Goal: Task Accomplishment & Management: Manage account settings

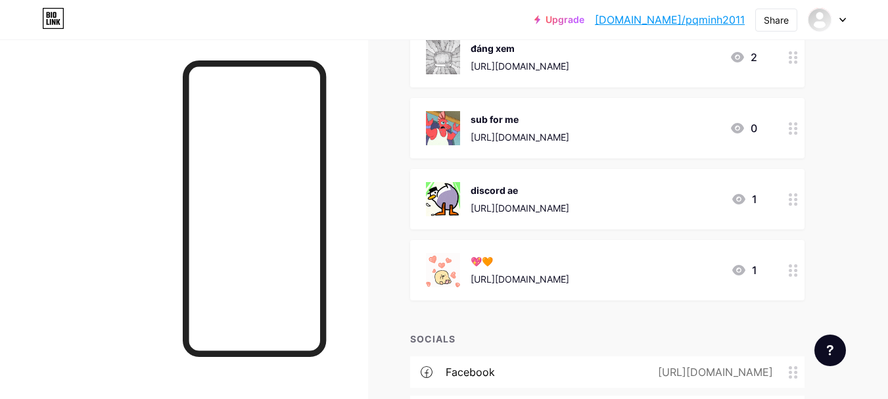
scroll to position [185, 0]
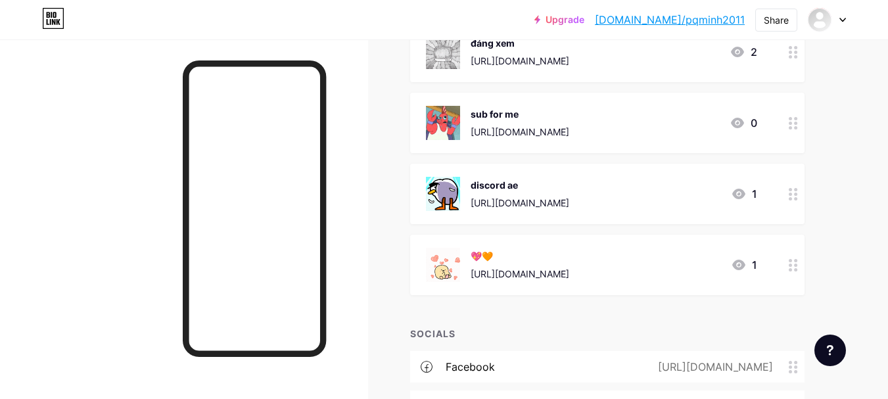
click at [742, 56] on icon at bounding box center [738, 52] width 16 height 16
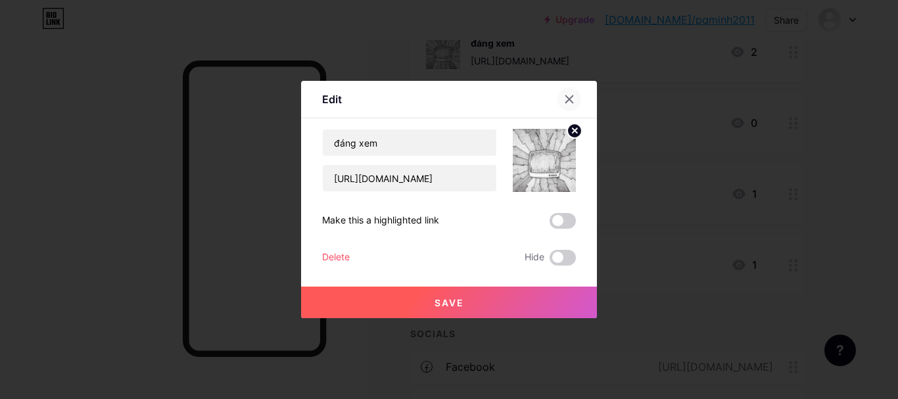
click at [563, 98] on div at bounding box center [569, 99] width 24 height 24
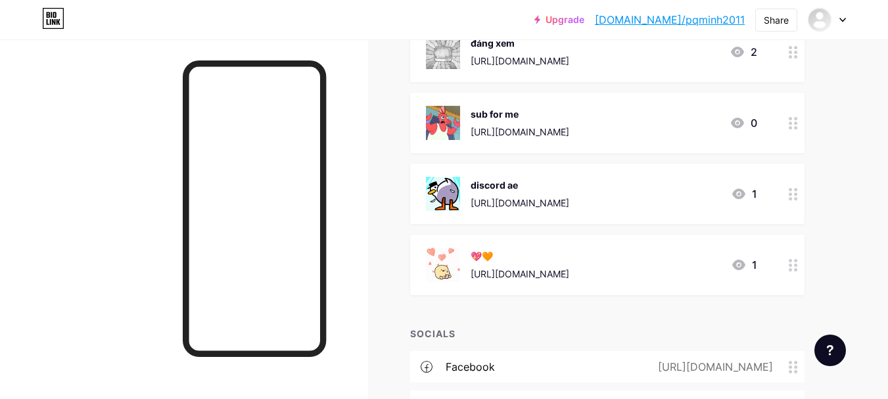
click at [706, 202] on div "discord ae [URL][DOMAIN_NAME] 1" at bounding box center [591, 194] width 331 height 34
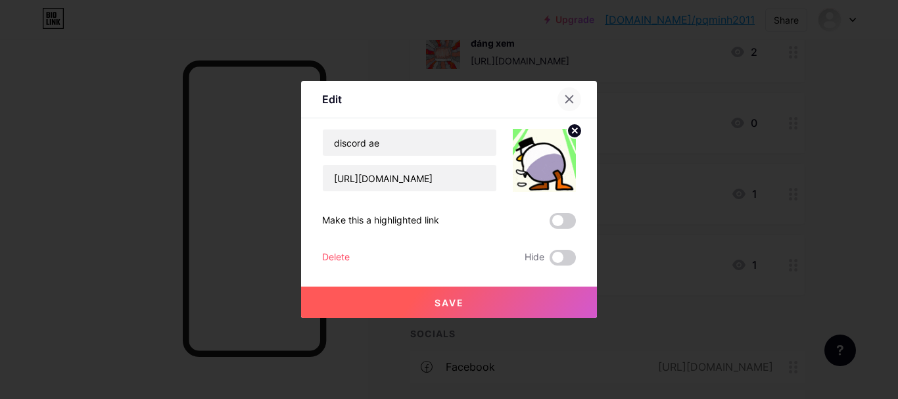
click at [571, 101] on icon at bounding box center [569, 99] width 7 height 7
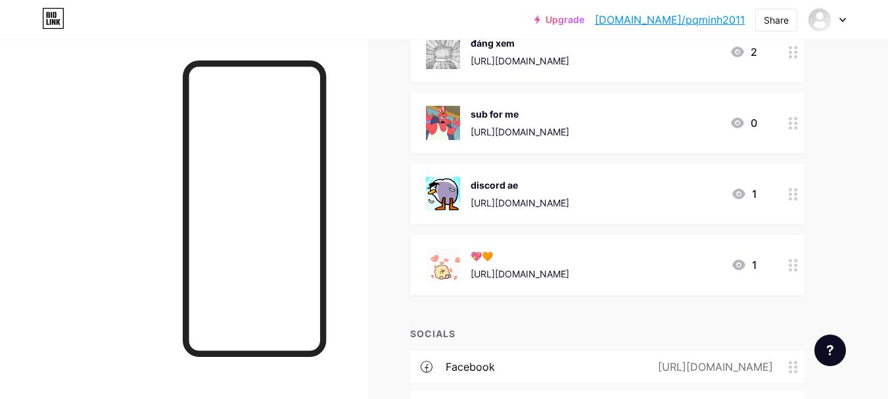
click at [569, 256] on div "💖🧡" at bounding box center [520, 256] width 99 height 14
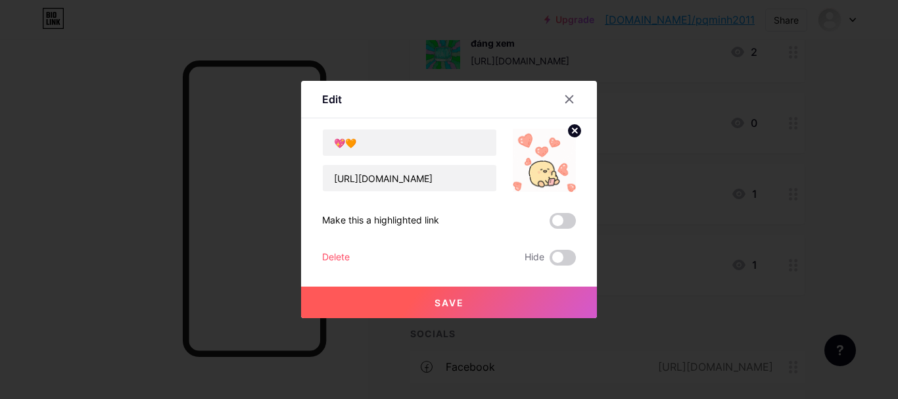
click at [561, 118] on div "Edit" at bounding box center [449, 102] width 296 height 31
click at [563, 108] on div at bounding box center [569, 99] width 24 height 24
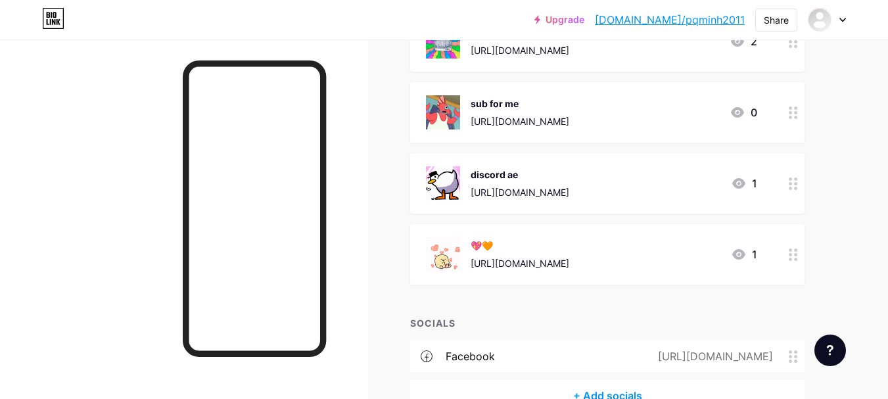
scroll to position [145, 0]
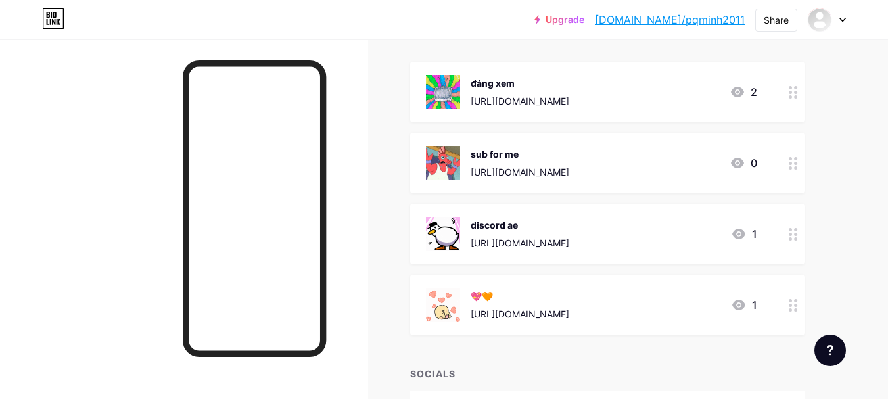
click at [802, 93] on div at bounding box center [793, 92] width 22 height 60
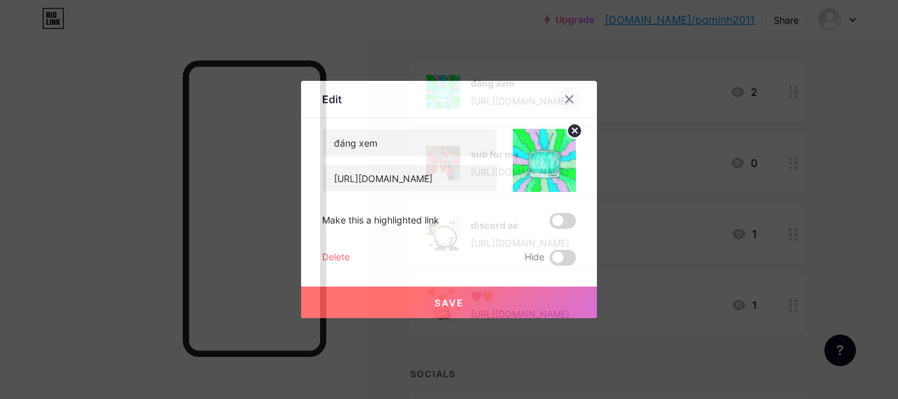
click at [570, 97] on icon at bounding box center [569, 99] width 11 height 11
